Goal: Information Seeking & Learning: Learn about a topic

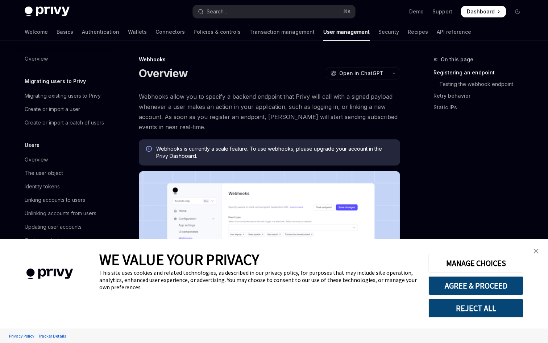
type textarea "*"
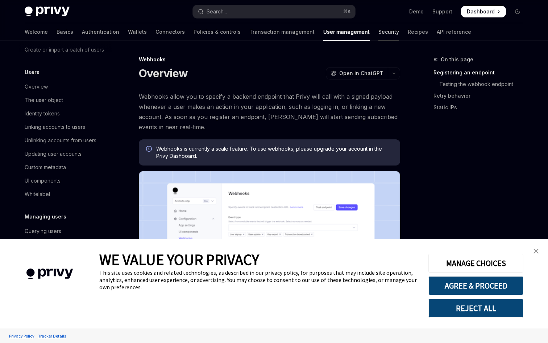
click at [379, 34] on link "Security" at bounding box center [389, 31] width 21 height 17
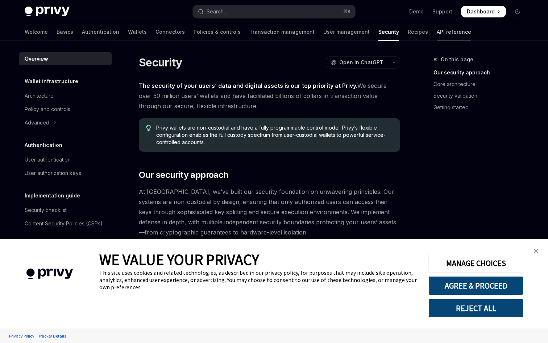
click at [437, 31] on link "API reference" at bounding box center [454, 31] width 34 height 17
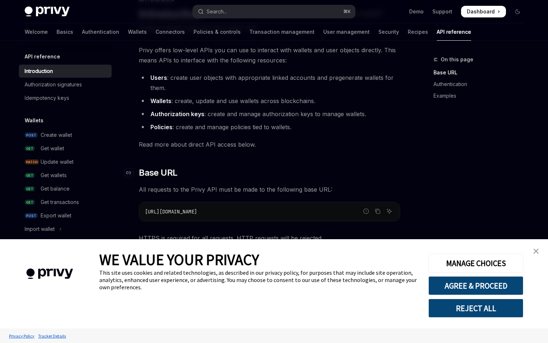
scroll to position [66, 0]
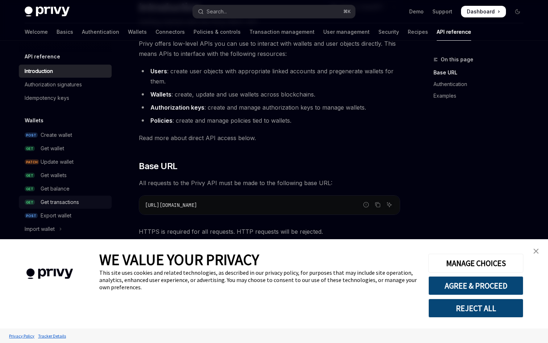
click at [50, 202] on div "Get transactions" at bounding box center [60, 202] width 38 height 9
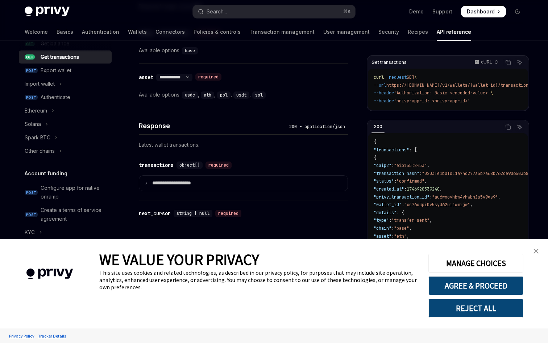
scroll to position [147, 0]
click at [50, 109] on button "Ethereum" at bounding box center [65, 109] width 93 height 13
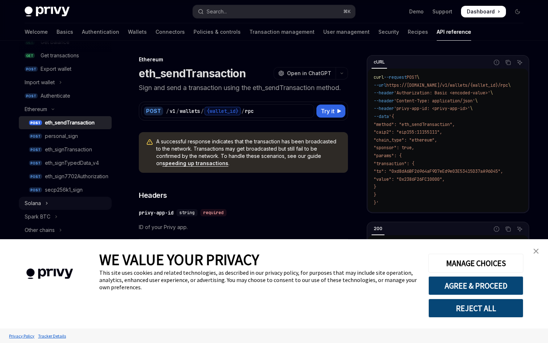
click at [39, 205] on div "Solana" at bounding box center [33, 203] width 16 height 9
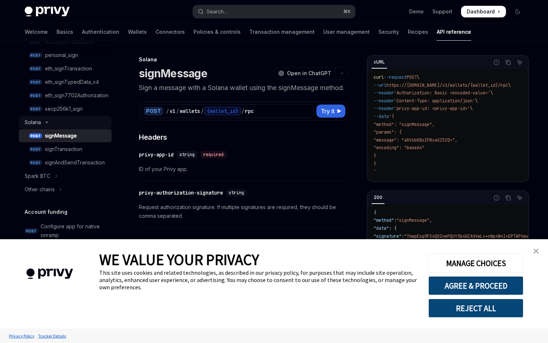
scroll to position [230, 0]
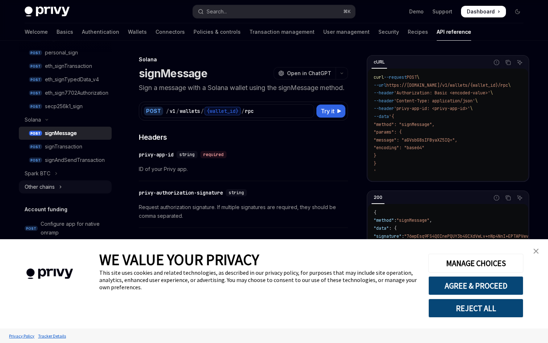
click at [54, 185] on div "Other chains" at bounding box center [40, 186] width 30 height 9
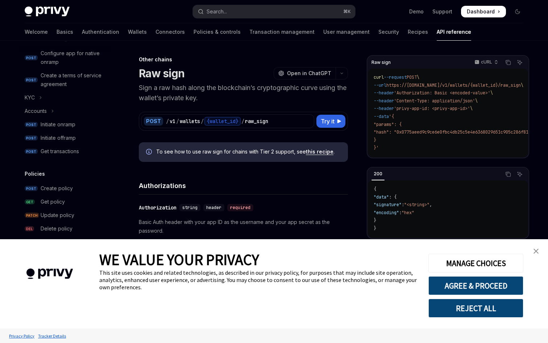
scroll to position [415, 0]
click at [66, 148] on div "Get transactions" at bounding box center [60, 150] width 38 height 9
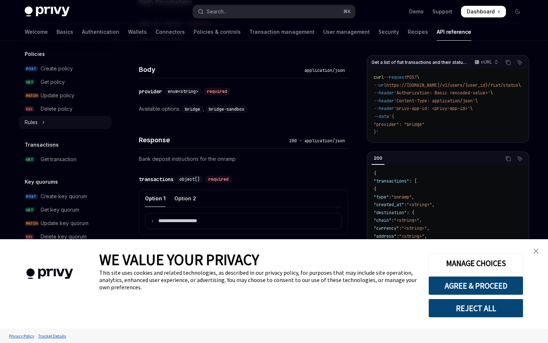
scroll to position [534, 0]
click at [60, 160] on div "Get transaction" at bounding box center [59, 159] width 36 height 9
type textarea "*"
